Goal: Use online tool/utility: Utilize a website feature to perform a specific function

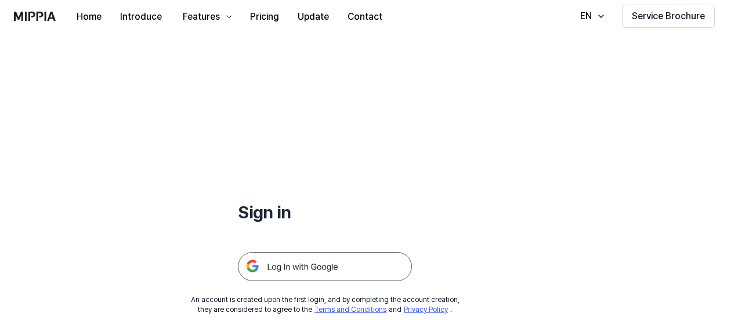
click at [330, 265] on img at bounding box center [325, 266] width 174 height 29
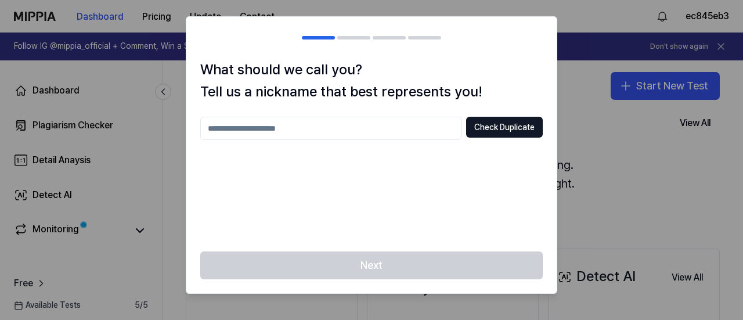
click at [255, 127] on input "text" at bounding box center [330, 128] width 261 height 23
type input "*"
type input "****"
click at [491, 122] on button "Check Duplicate" at bounding box center [504, 127] width 77 height 21
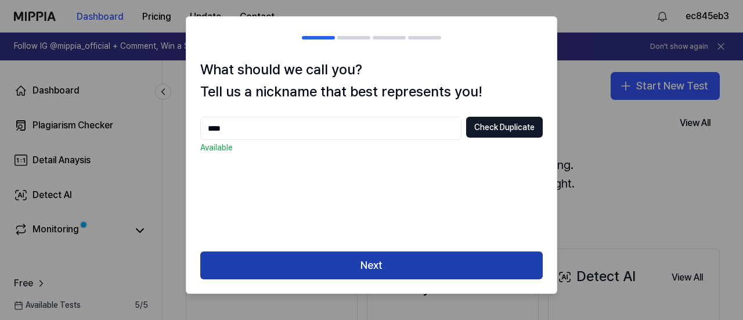
click at [360, 269] on button "Next" at bounding box center [371, 265] width 342 height 28
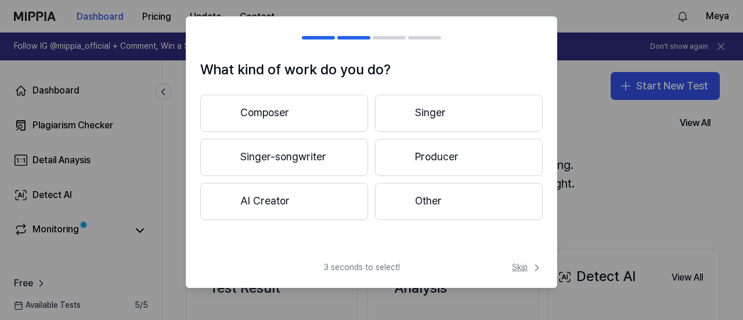
click at [523, 269] on span "Skip" at bounding box center [527, 268] width 31 height 12
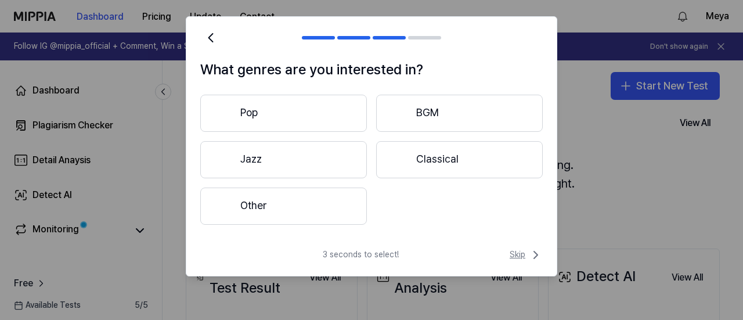
click at [517, 254] on span "Skip" at bounding box center [526, 255] width 33 height 14
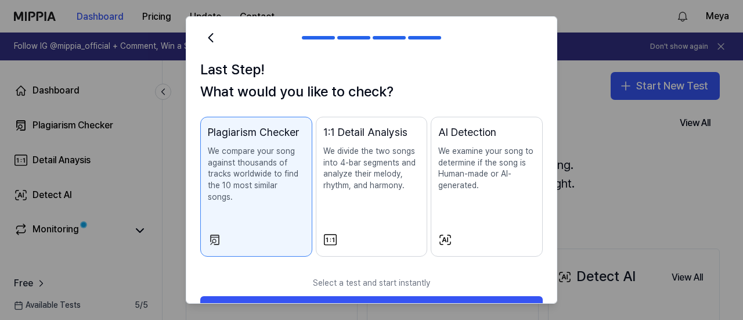
click at [237, 167] on p "We compare your song against thousands of tracks worldwide to find the 10 most …" at bounding box center [256, 174] width 97 height 57
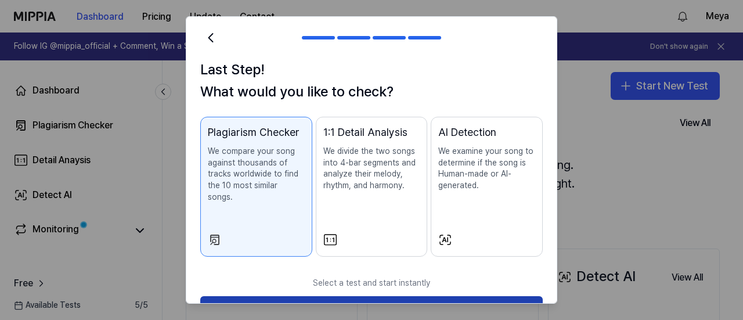
click at [351, 296] on button "Start Now" at bounding box center [371, 310] width 342 height 28
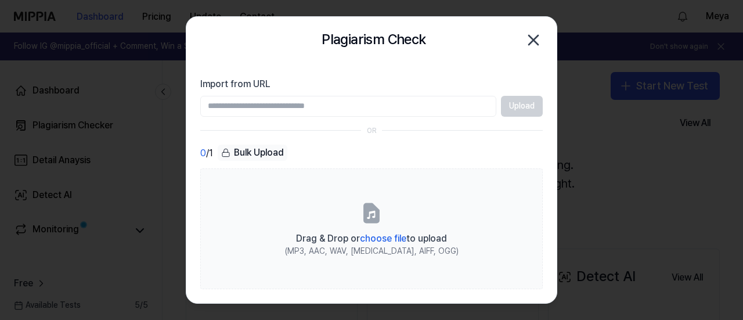
click at [307, 103] on input "Import from URL" at bounding box center [348, 106] width 296 height 21
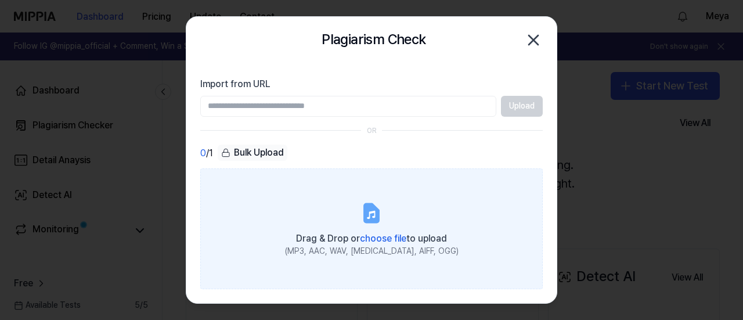
click at [387, 237] on span "choose file" at bounding box center [383, 238] width 46 height 11
click at [0, 0] on input "Drag & Drop or choose file to upload (MP3, AAC, WAV, [MEDICAL_DATA], AIFF, OGG)" at bounding box center [0, 0] width 0 height 0
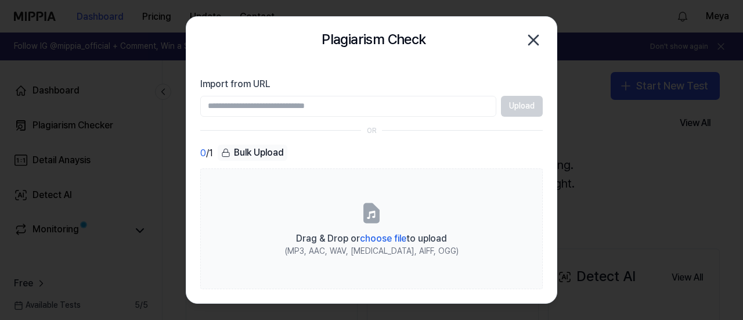
click at [245, 107] on input "Import from URL" at bounding box center [348, 106] width 296 height 21
paste input "**********"
type input "**********"
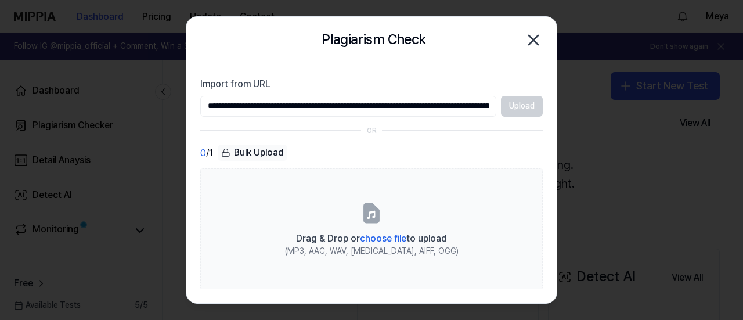
scroll to position [0, 176]
click at [518, 107] on button "Upload" at bounding box center [522, 106] width 42 height 21
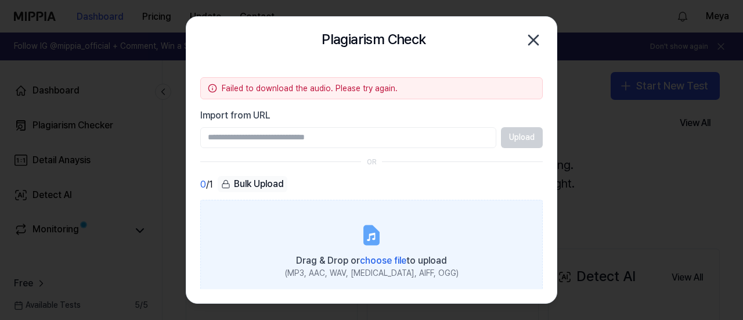
click at [403, 275] on div "(MP3, AAC, WAV, [MEDICAL_DATA], AIFF, OGG)" at bounding box center [372, 274] width 174 height 12
click at [0, 0] on input "Drag & Drop or choose file to upload (MP3, AAC, WAV, [MEDICAL_DATA], AIFF, OGG)" at bounding box center [0, 0] width 0 height 0
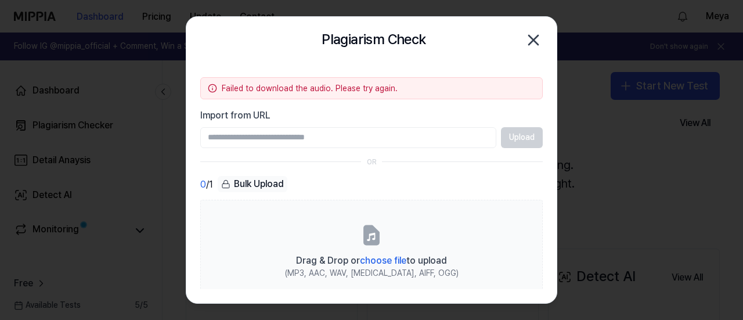
click at [532, 39] on icon "button" at bounding box center [533, 40] width 19 height 19
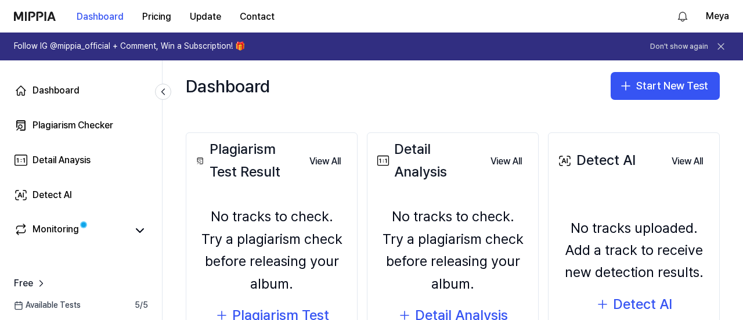
scroll to position [174, 0]
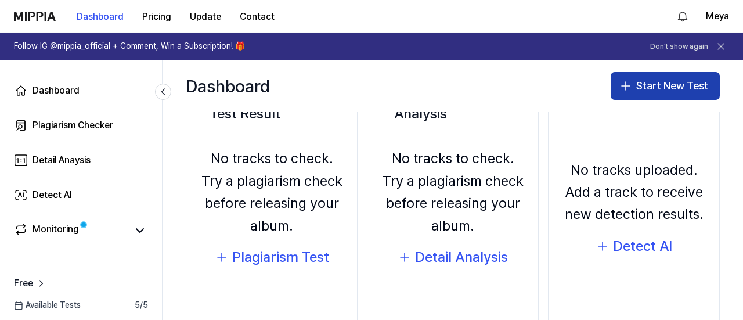
click at [662, 89] on button "Start New Test" at bounding box center [665, 86] width 109 height 28
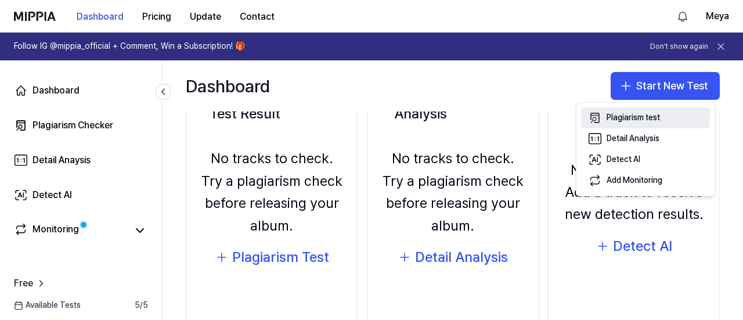
click at [633, 118] on div "Plagiarism test" at bounding box center [633, 118] width 53 height 12
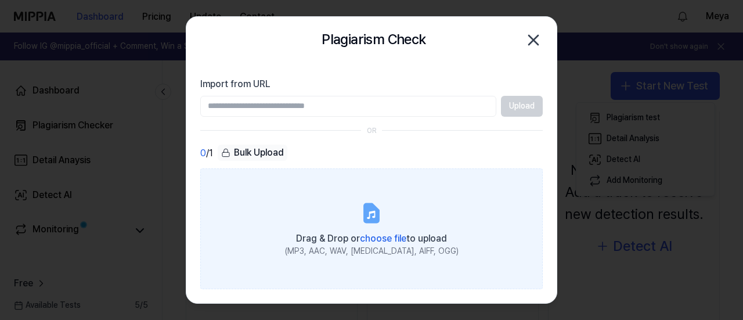
click at [311, 236] on span "Drag & Drop or choose file to upload" at bounding box center [371, 238] width 151 height 11
click at [0, 0] on input "Drag & Drop or choose file to upload (MP3, AAC, WAV, [MEDICAL_DATA], AIFF, OGG)" at bounding box center [0, 0] width 0 height 0
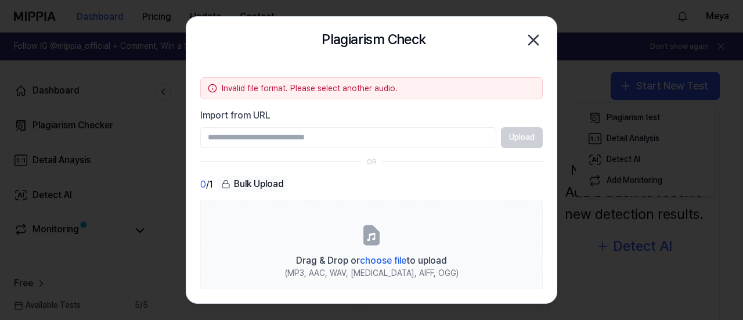
click at [534, 38] on icon "button" at bounding box center [533, 39] width 9 height 9
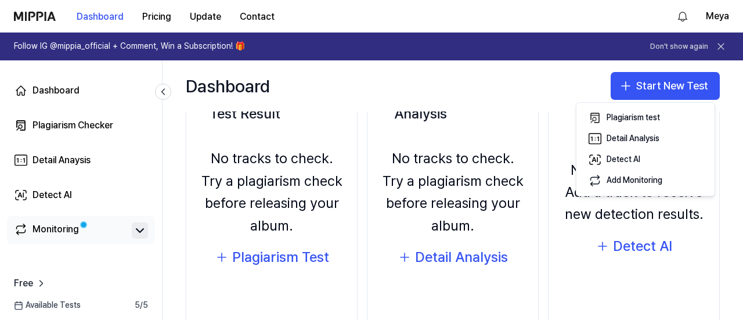
click at [142, 233] on icon at bounding box center [140, 230] width 14 height 14
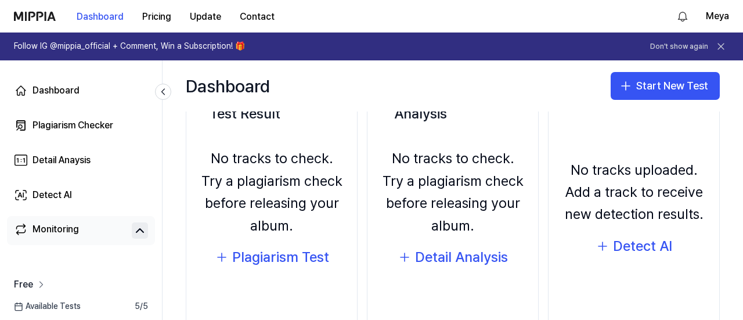
click at [42, 283] on icon at bounding box center [41, 285] width 12 height 12
